Goal: Check status: Check status

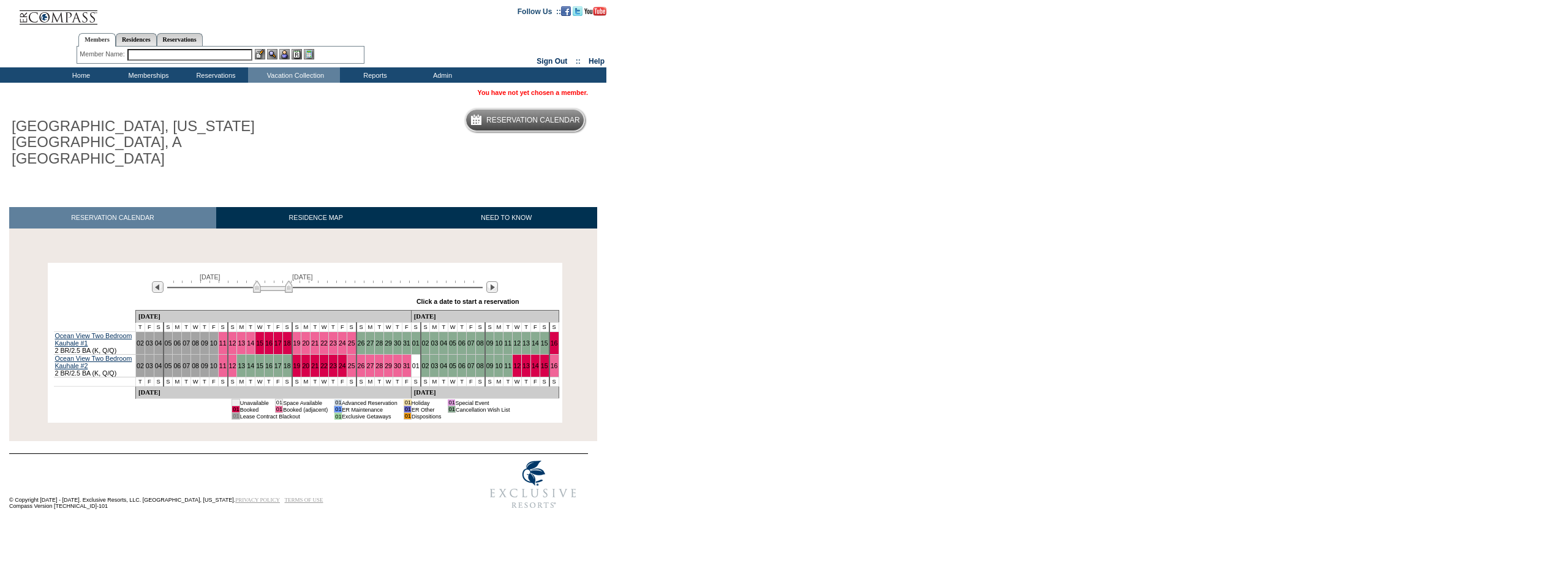
drag, startPoint x: 295, startPoint y: 63, endPoint x: 194, endPoint y: 205, distance: 174.3
drag, startPoint x: 194, startPoint y: 205, endPoint x: 156, endPoint y: 166, distance: 54.5
click at [156, 176] on div at bounding box center [299, 182] width 597 height 13
click at [159, 282] on img at bounding box center [157, 287] width 11 height 11
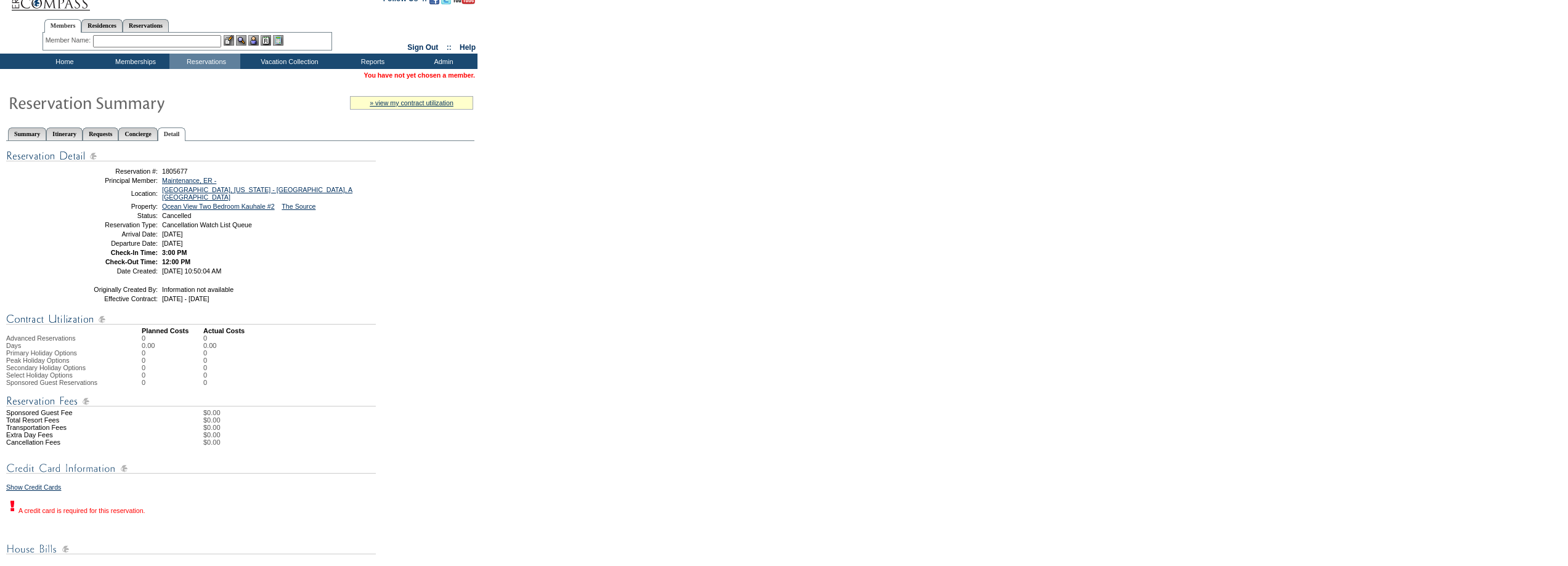
scroll to position [318, 0]
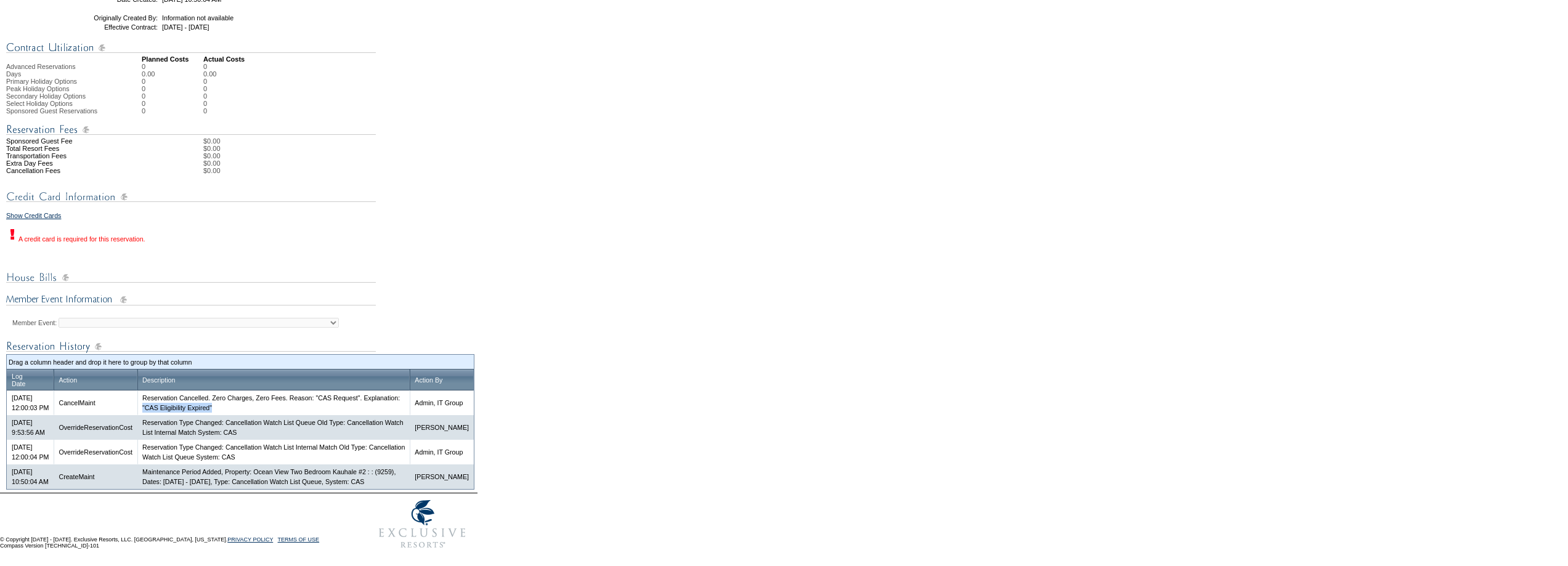
drag, startPoint x: 282, startPoint y: 398, endPoint x: 199, endPoint y: 398, distance: 83.0
click at [199, 398] on td "Reservation Cancelled. Zero Charges, Zero Fees. Reason: "CAS Request". Explanat…" at bounding box center [273, 403] width 273 height 24
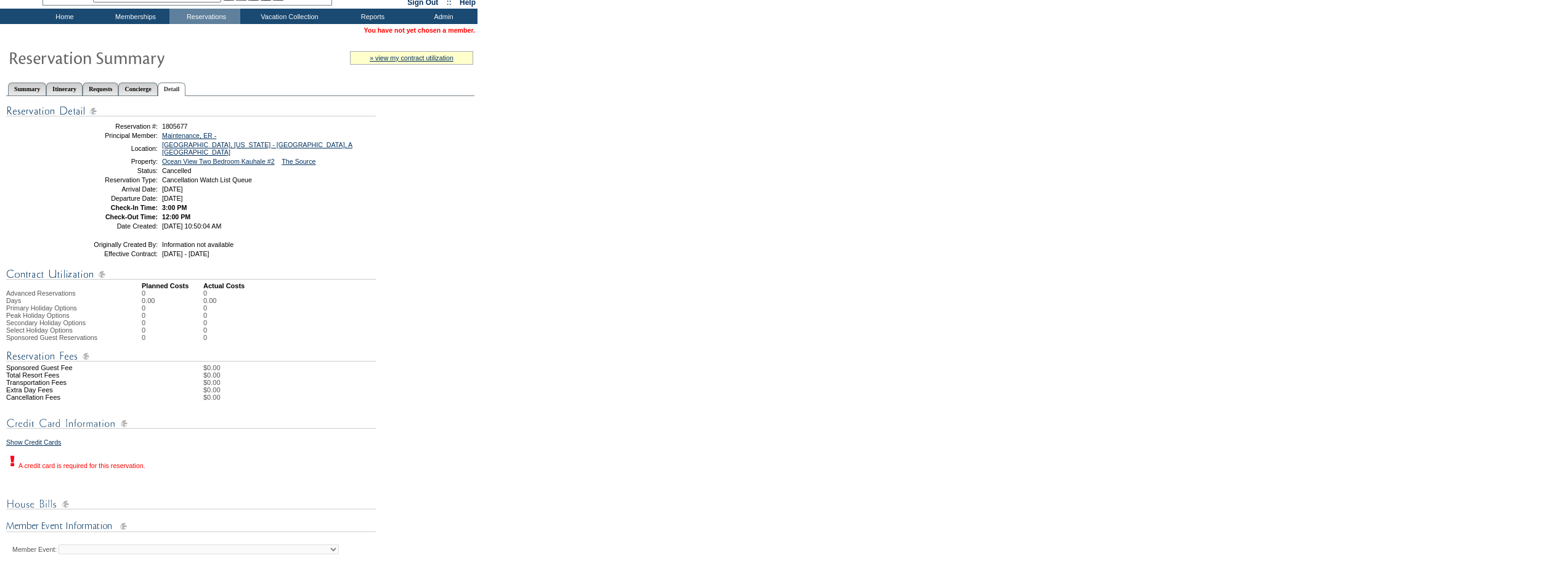
scroll to position [0, 0]
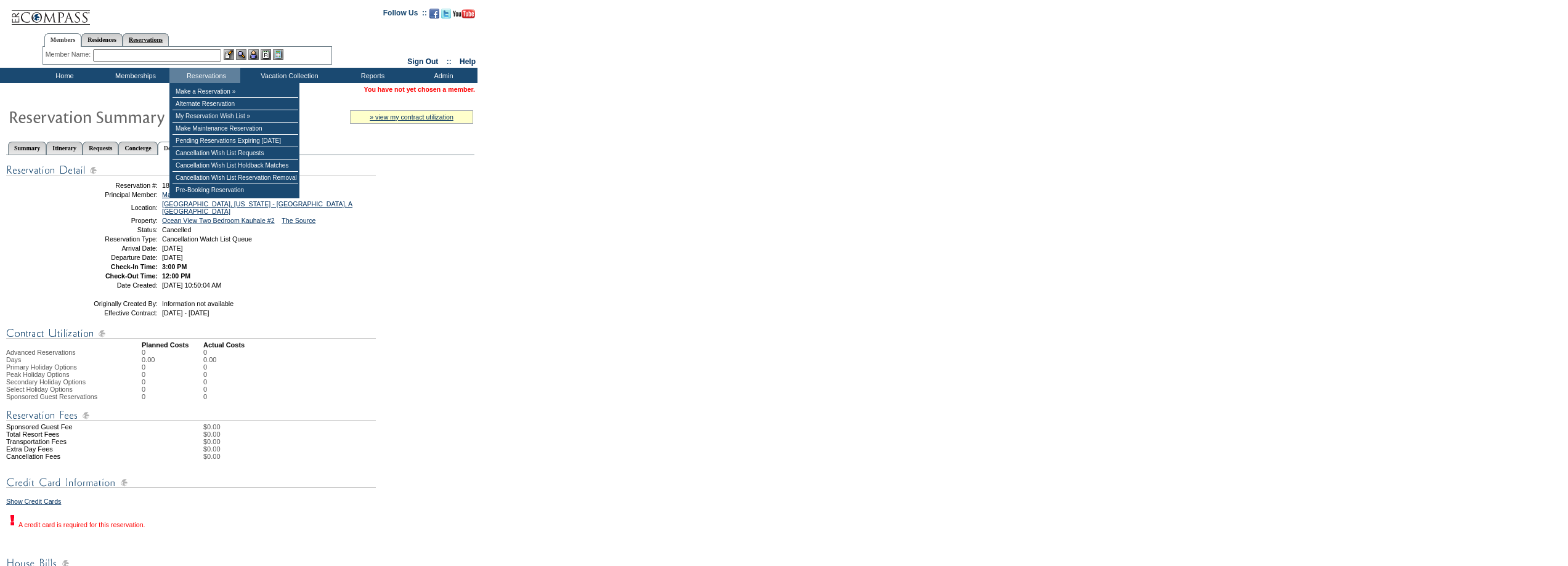
click at [162, 38] on link "Reservations" at bounding box center [145, 39] width 46 height 13
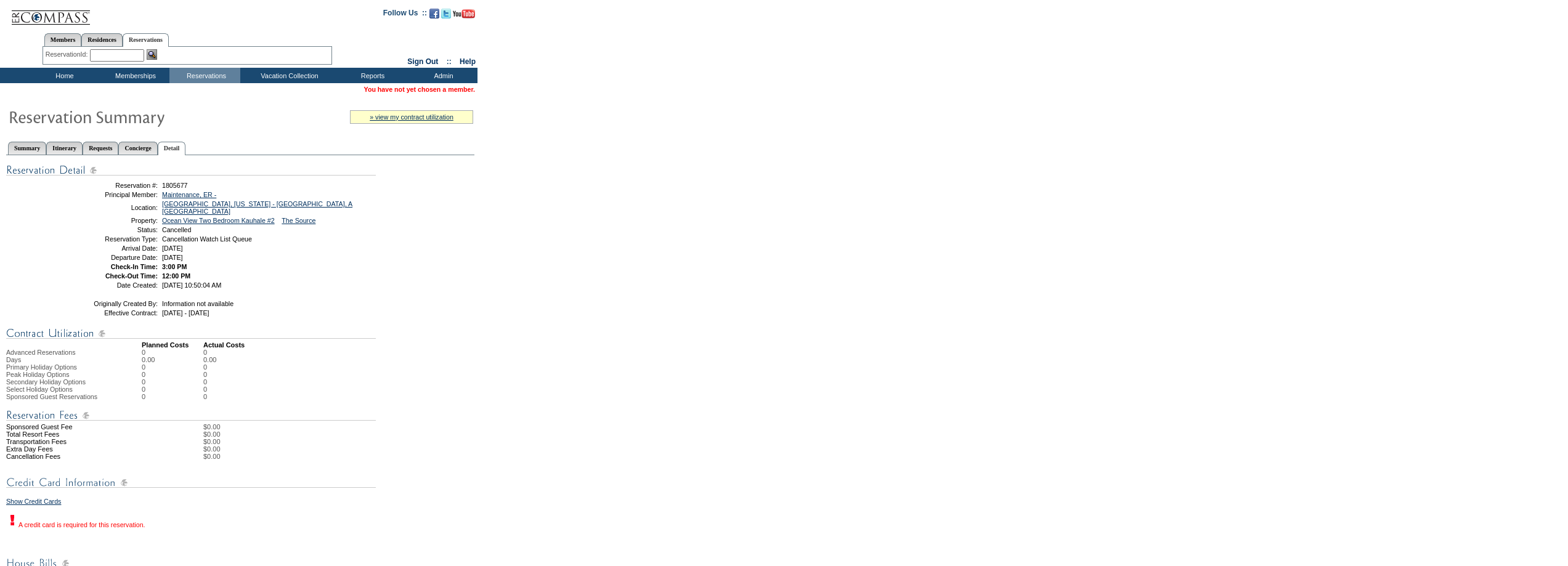
click at [113, 55] on input "text" at bounding box center [117, 55] width 54 height 12
paste input "1732376"
type input "1732376"
